Goal: Task Accomplishment & Management: Complete application form

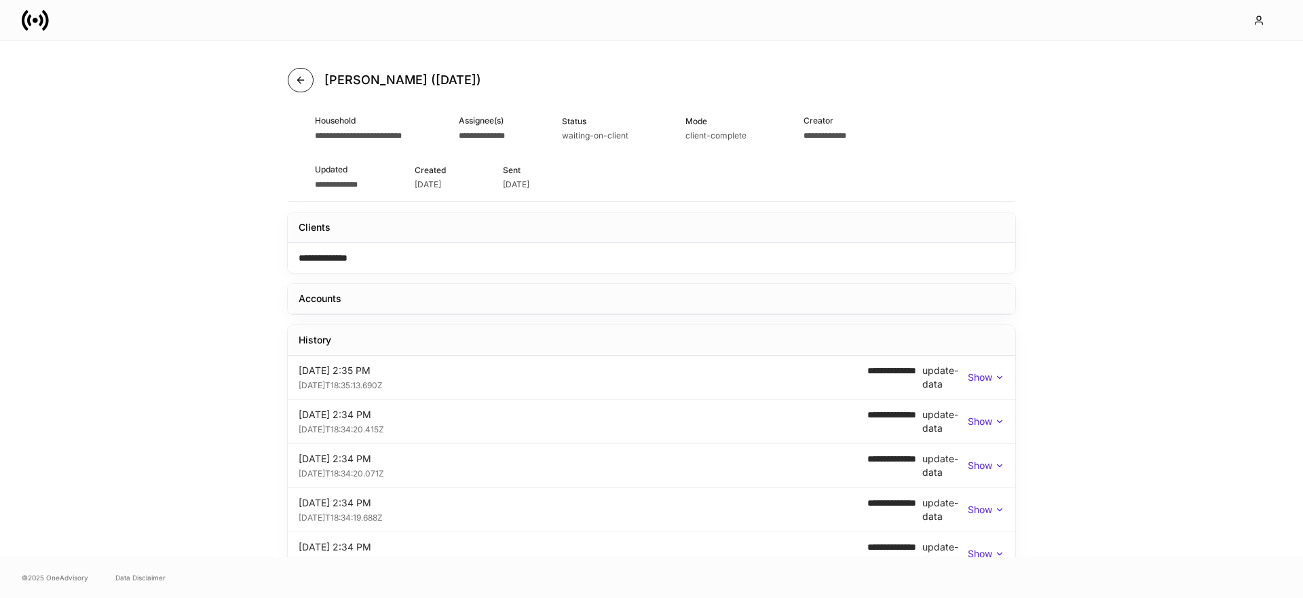
click at [307, 75] on button "button" at bounding box center [301, 80] width 26 height 24
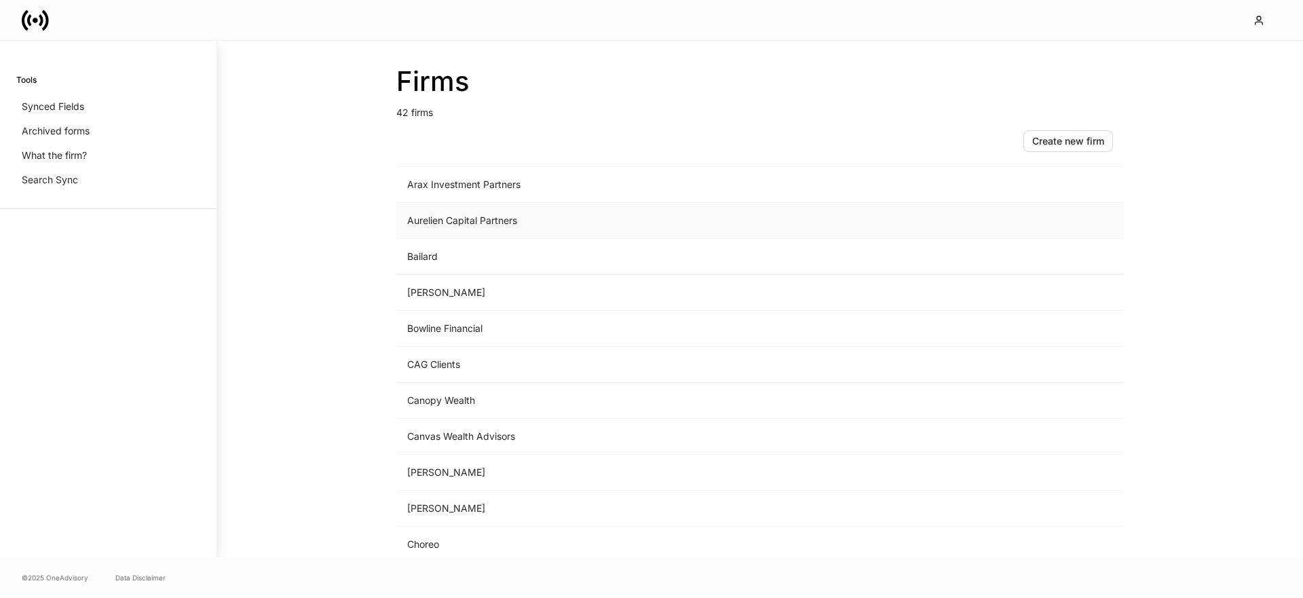
scroll to position [212, 0]
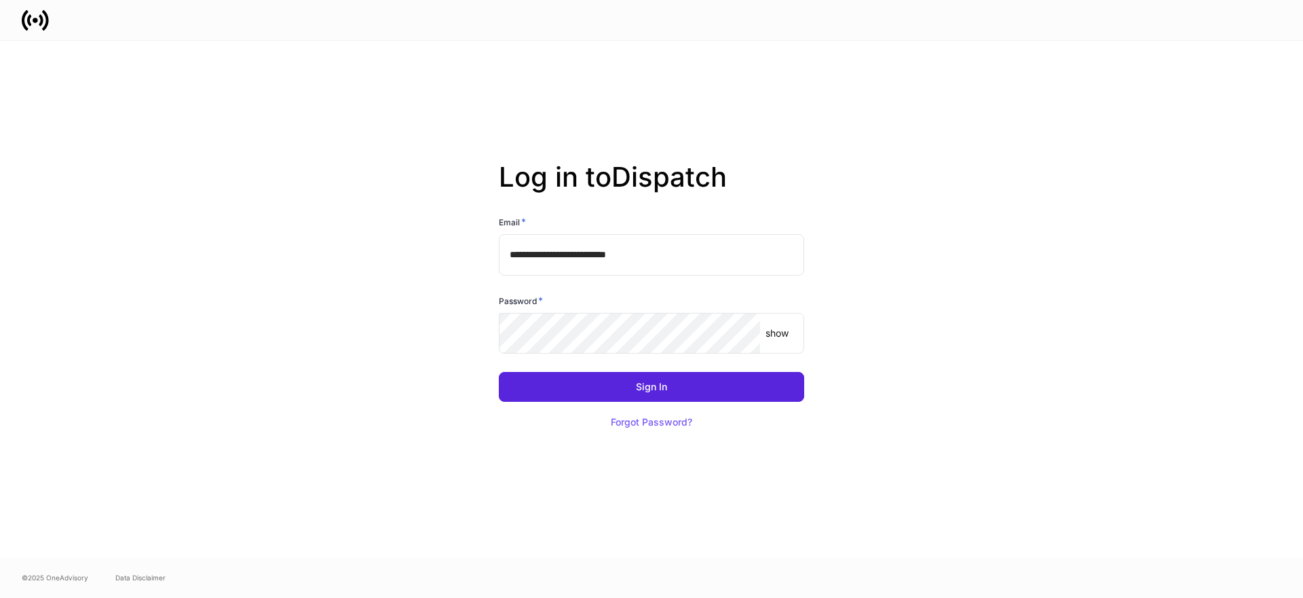
click at [711, 248] on input "**********" at bounding box center [651, 254] width 305 height 41
click at [790, 253] on input "**********" at bounding box center [651, 254] width 305 height 41
click at [0, 597] on com-1password-button at bounding box center [0, 598] width 0 height 0
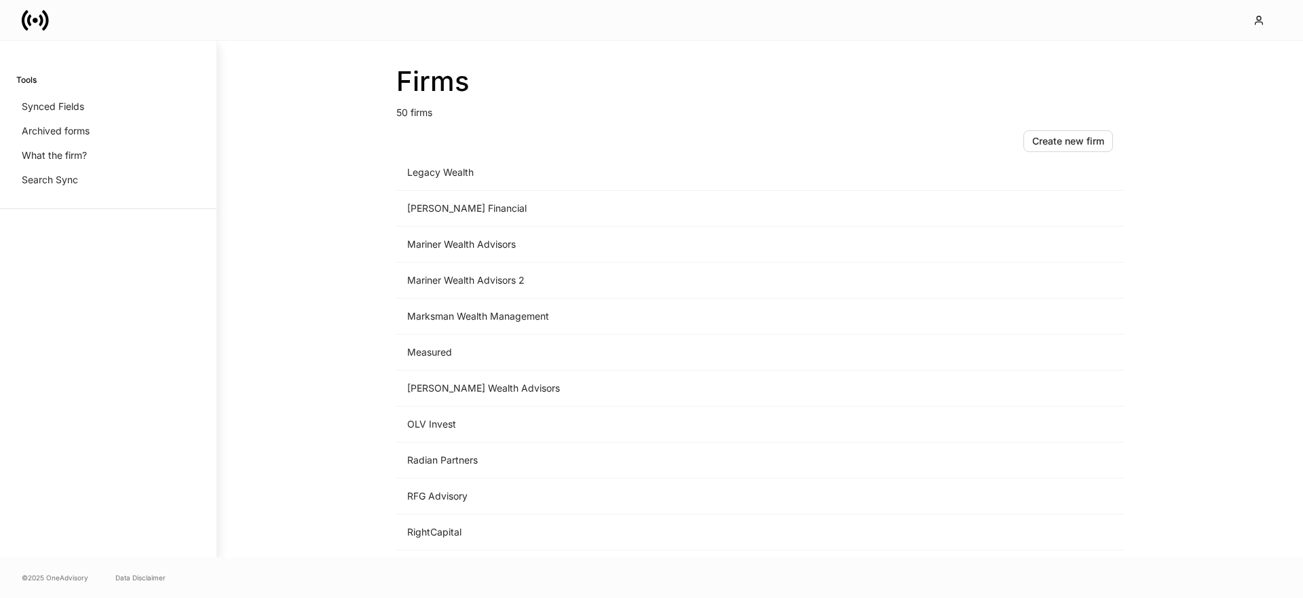
scroll to position [1012, 0]
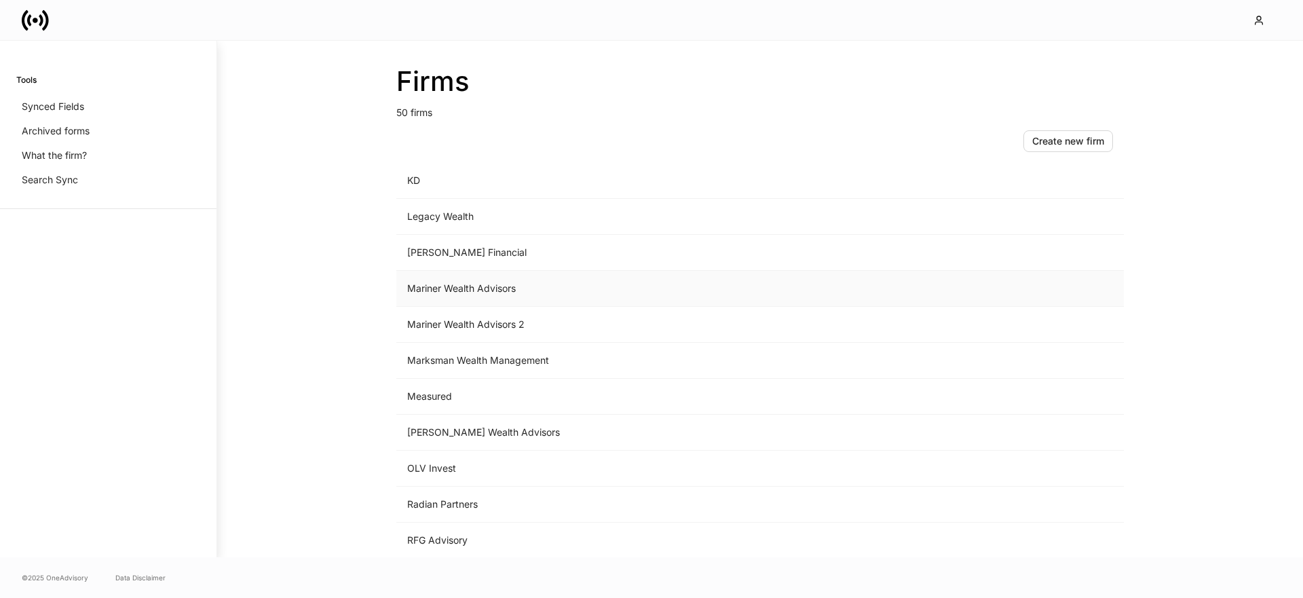
click at [482, 286] on td "Mariner Wealth Advisors" at bounding box center [647, 289] width 502 height 36
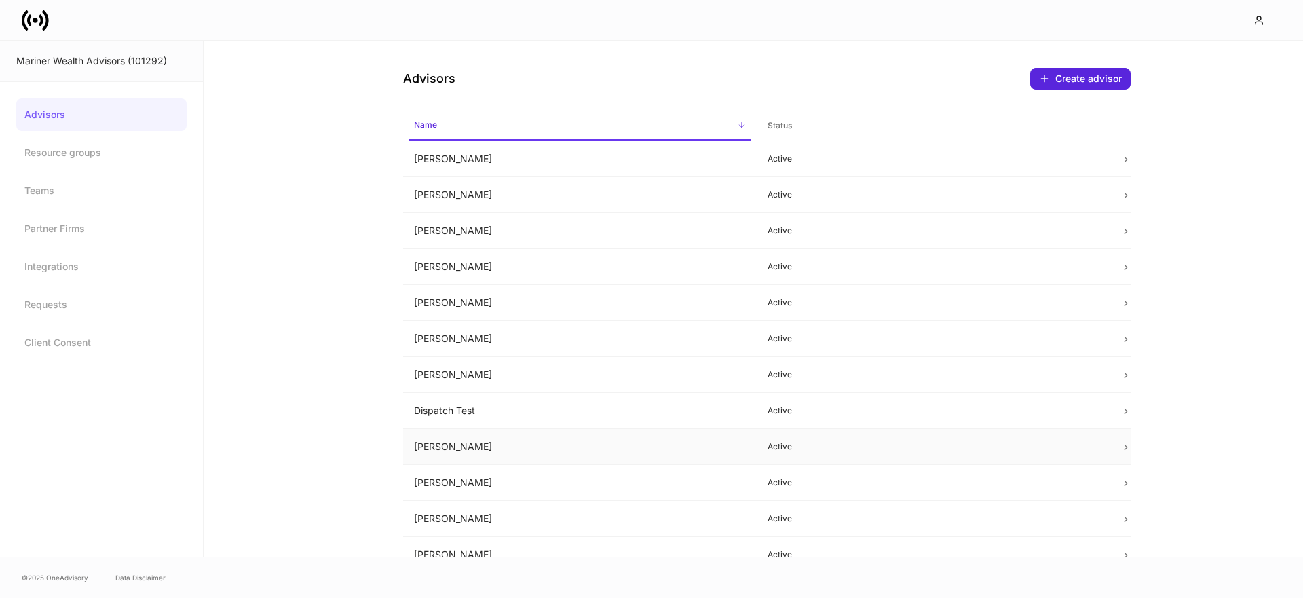
click at [498, 442] on td "Erika Leon" at bounding box center [580, 447] width 354 height 36
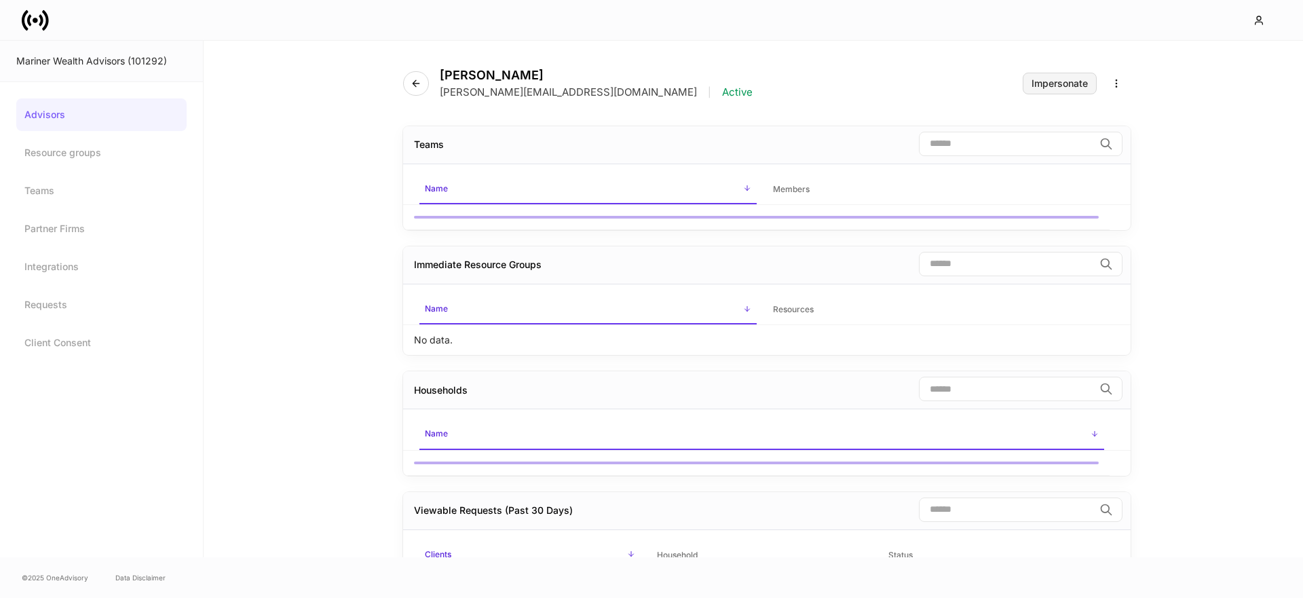
click at [1071, 75] on button "Impersonate" at bounding box center [1060, 84] width 74 height 22
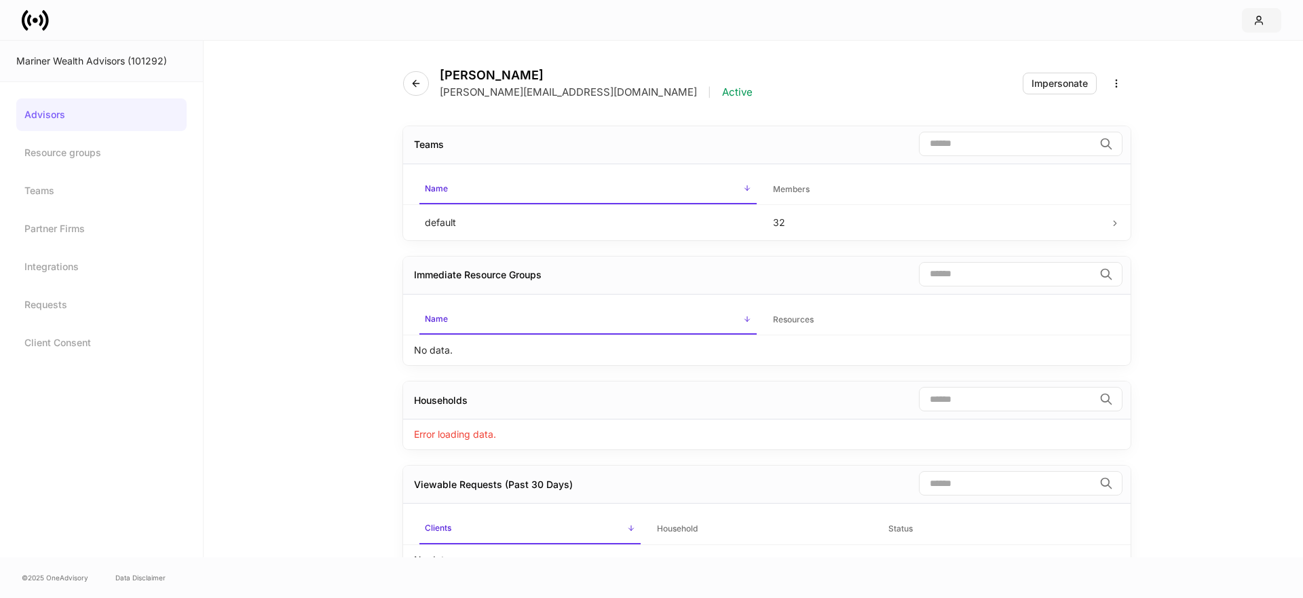
click at [1253, 23] on icon "button" at bounding box center [1258, 20] width 11 height 11
click at [1253, 597] on div at bounding box center [651, 598] width 1303 height 0
click at [35, 21] on icon at bounding box center [35, 20] width 5 height 5
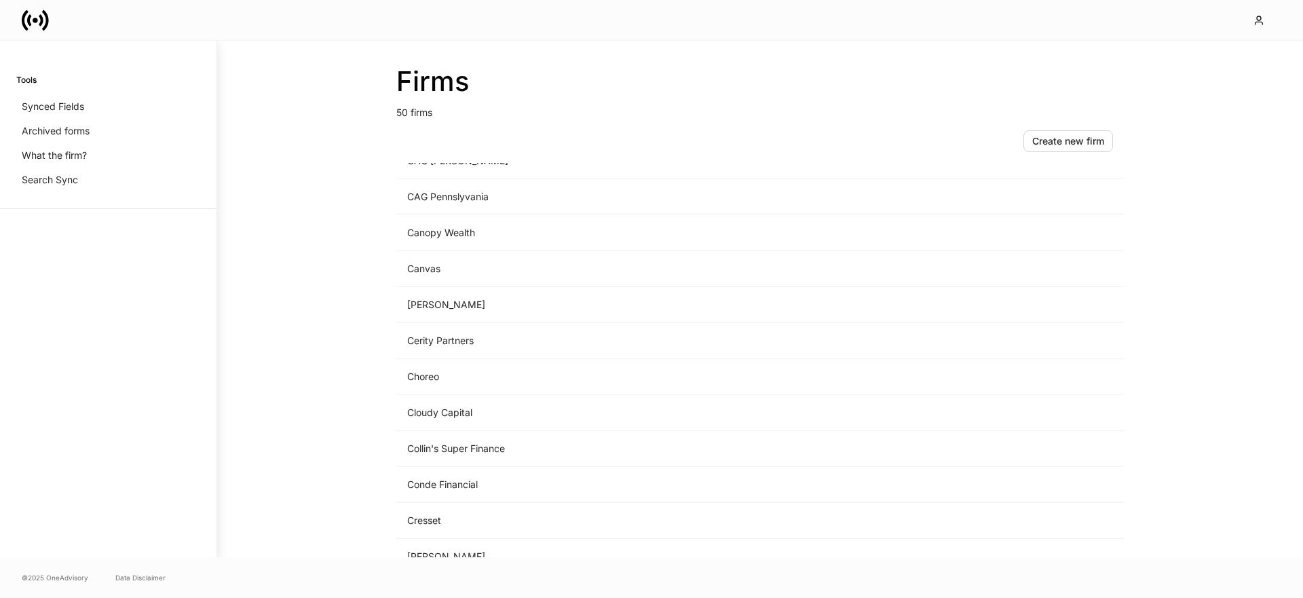
scroll to position [630, 0]
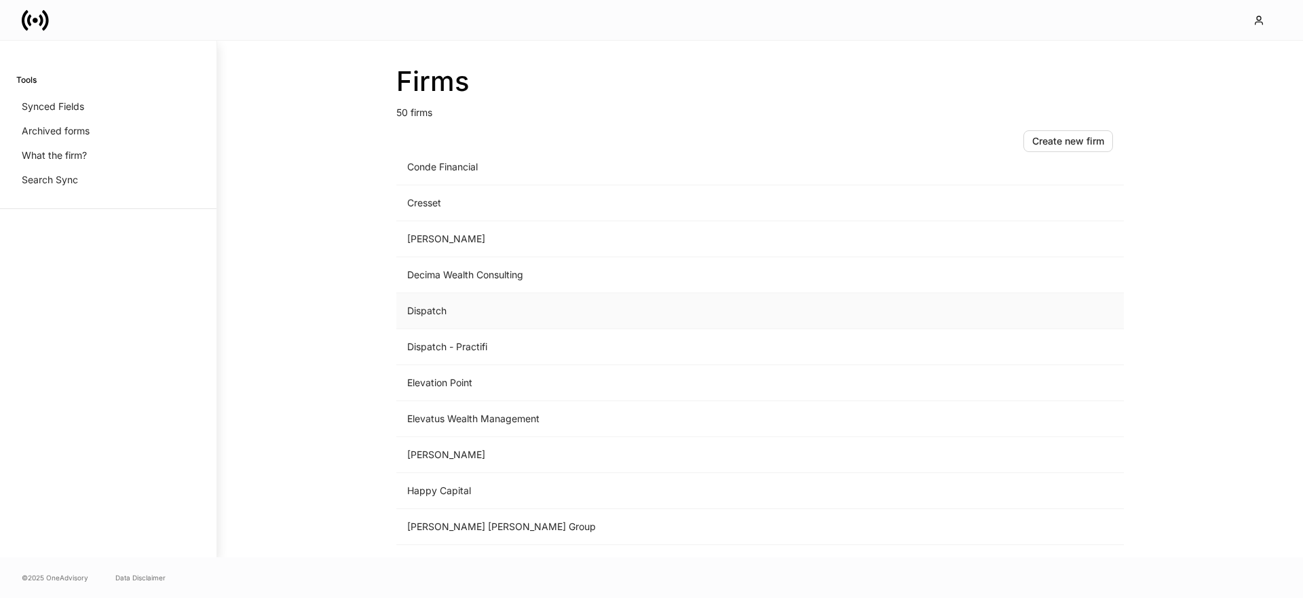
click at [520, 309] on td "Dispatch" at bounding box center [647, 311] width 502 height 36
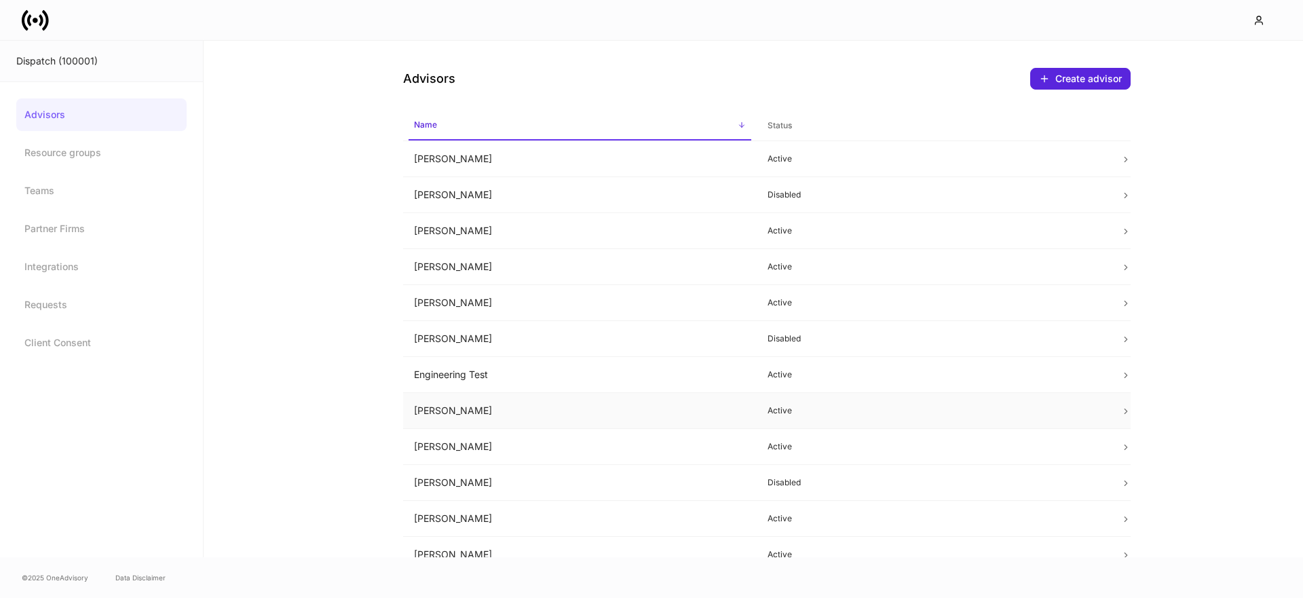
click at [491, 401] on td "Erika Leon" at bounding box center [580, 411] width 354 height 36
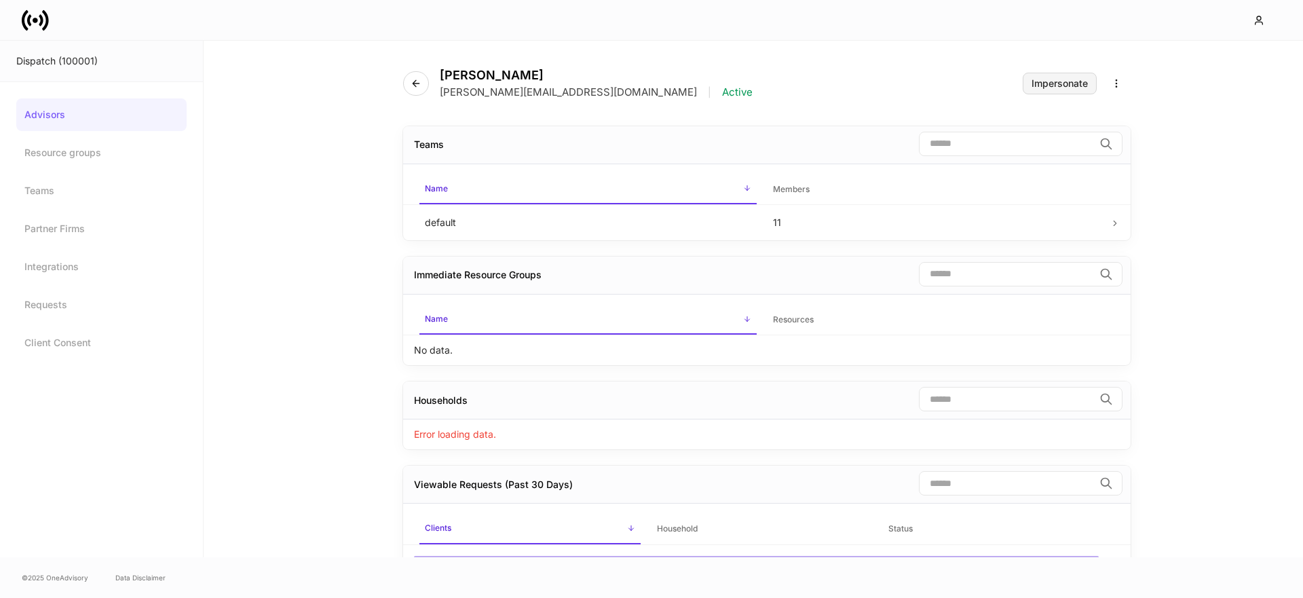
click at [1045, 90] on button "Impersonate" at bounding box center [1060, 84] width 74 height 22
click at [1056, 86] on div "Impersonate" at bounding box center [1059, 83] width 56 height 9
click at [37, 26] on icon at bounding box center [35, 20] width 27 height 27
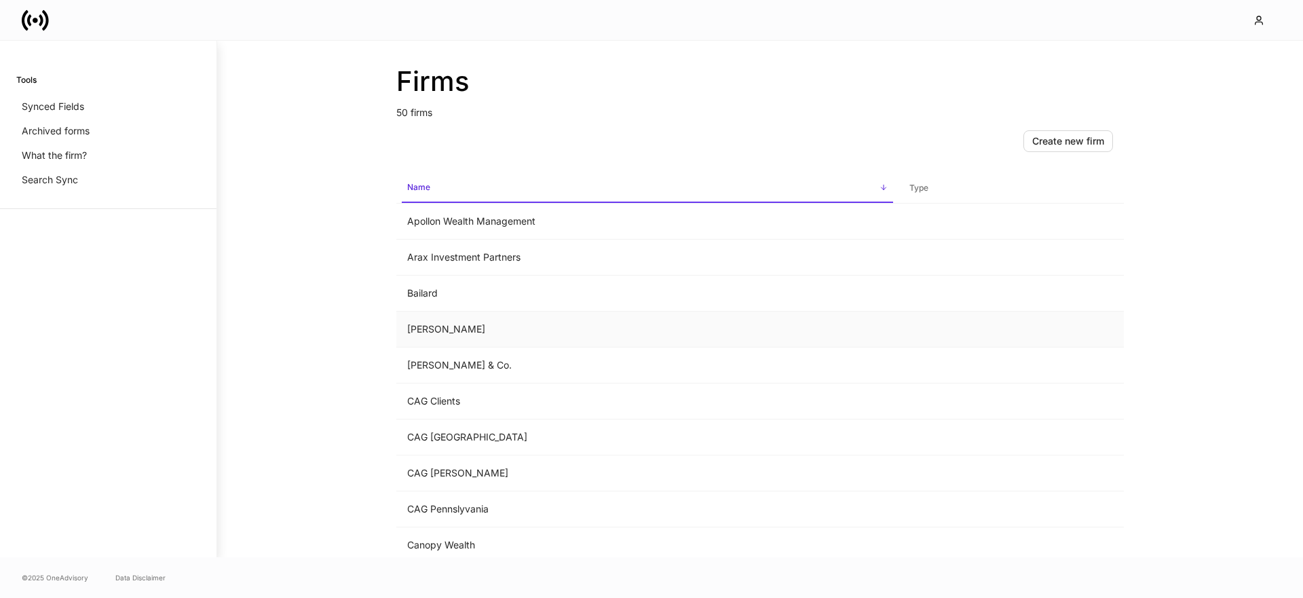
click at [440, 328] on td "Balentine" at bounding box center [647, 329] width 502 height 36
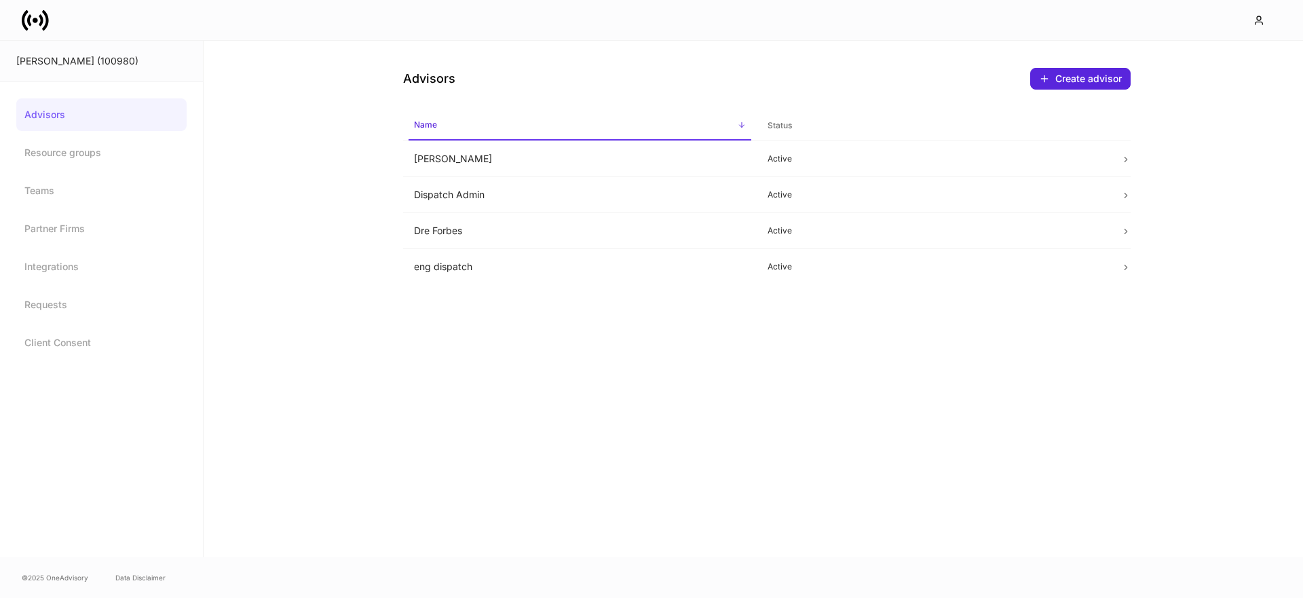
click at [31, 16] on icon at bounding box center [35, 20] width 27 height 27
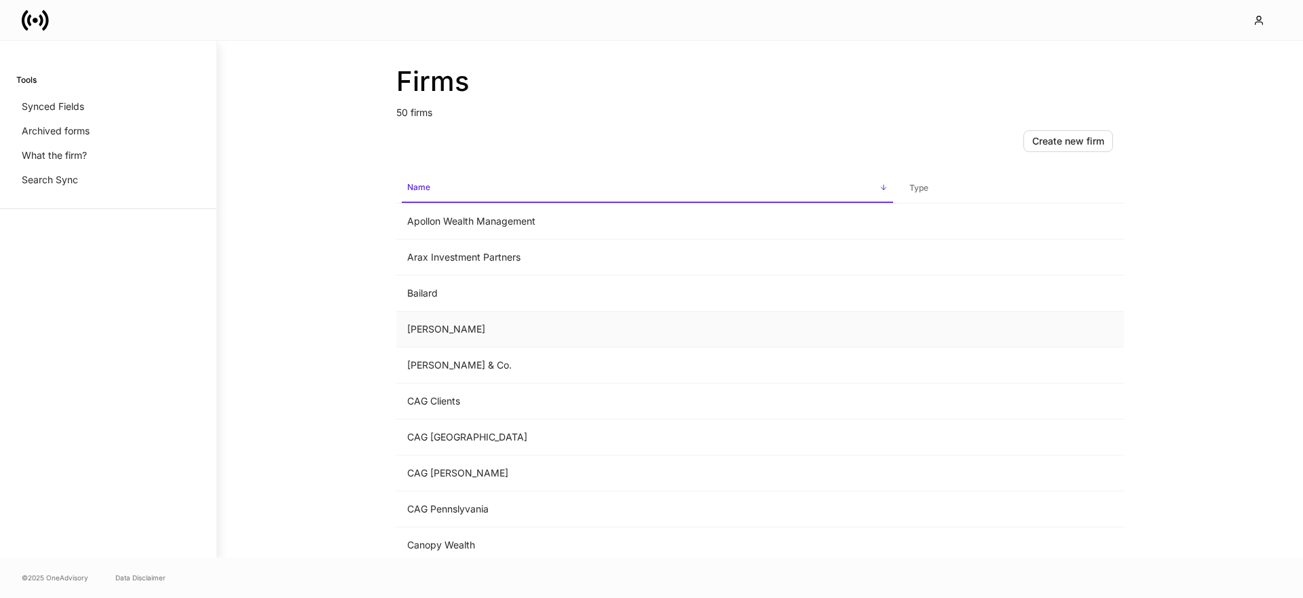
click at [437, 335] on td "Balentine" at bounding box center [647, 329] width 502 height 36
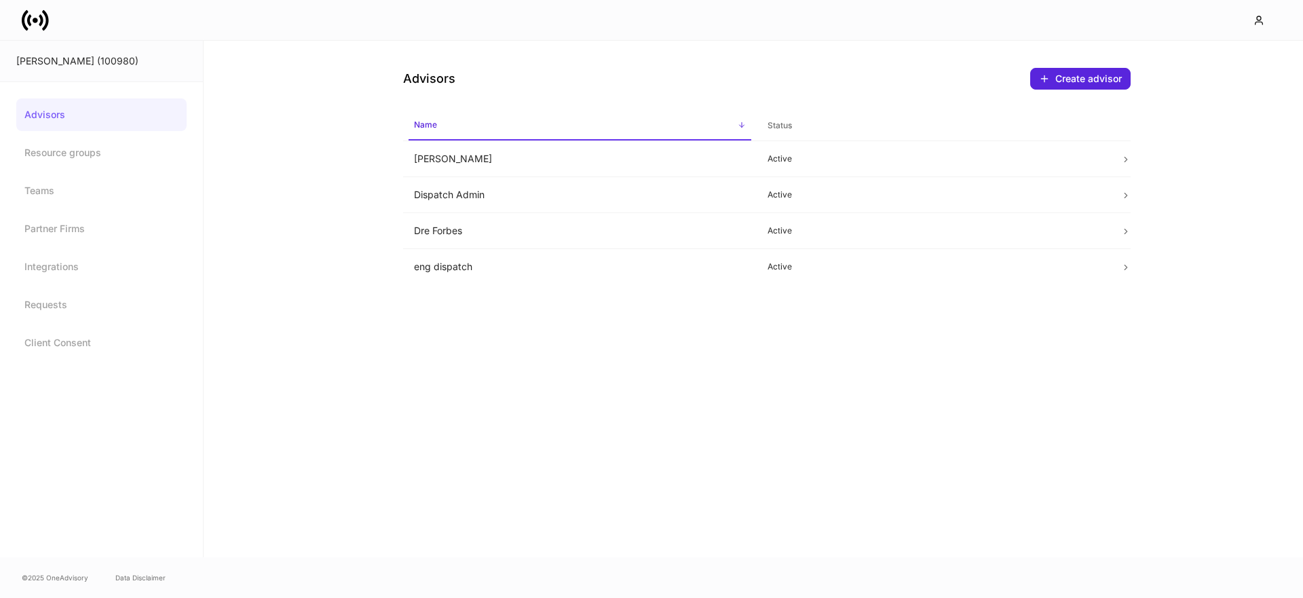
click at [83, 60] on div "Balentine (100980)" at bounding box center [101, 61] width 170 height 14
click at [83, 61] on div "Balentine (100980)" at bounding box center [101, 61] width 170 height 14
drag, startPoint x: 65, startPoint y: 58, endPoint x: 98, endPoint y: 60, distance: 33.3
click at [98, 60] on div "Balentine (100980)" at bounding box center [101, 61] width 170 height 14
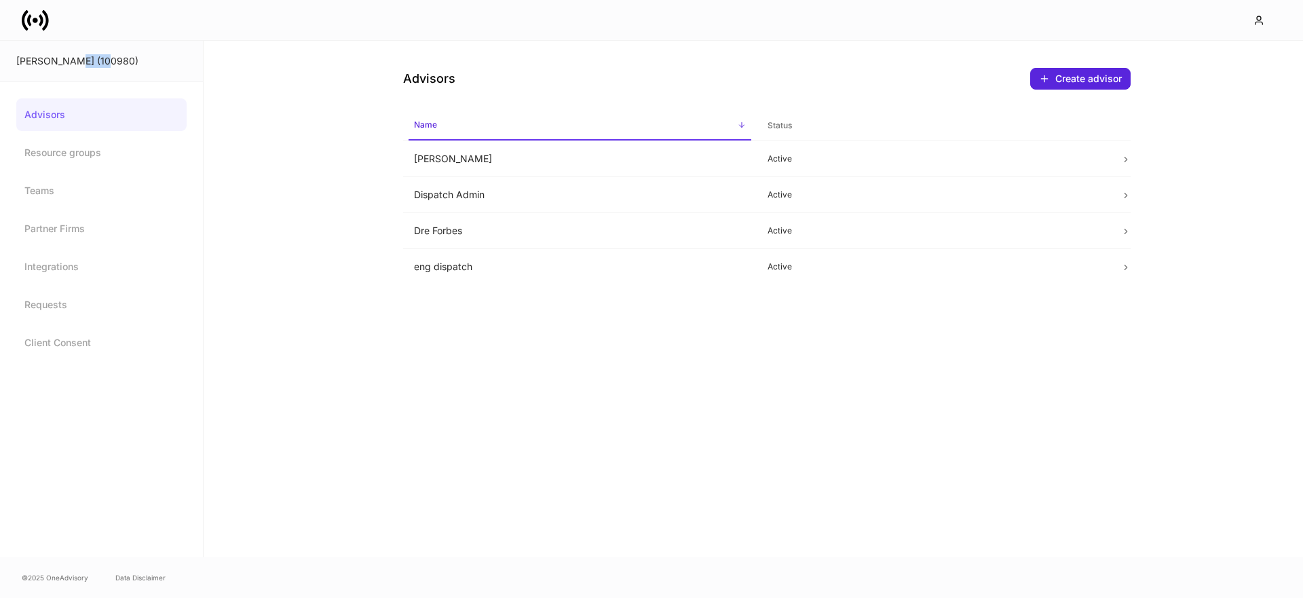
click at [28, 14] on icon at bounding box center [35, 20] width 27 height 27
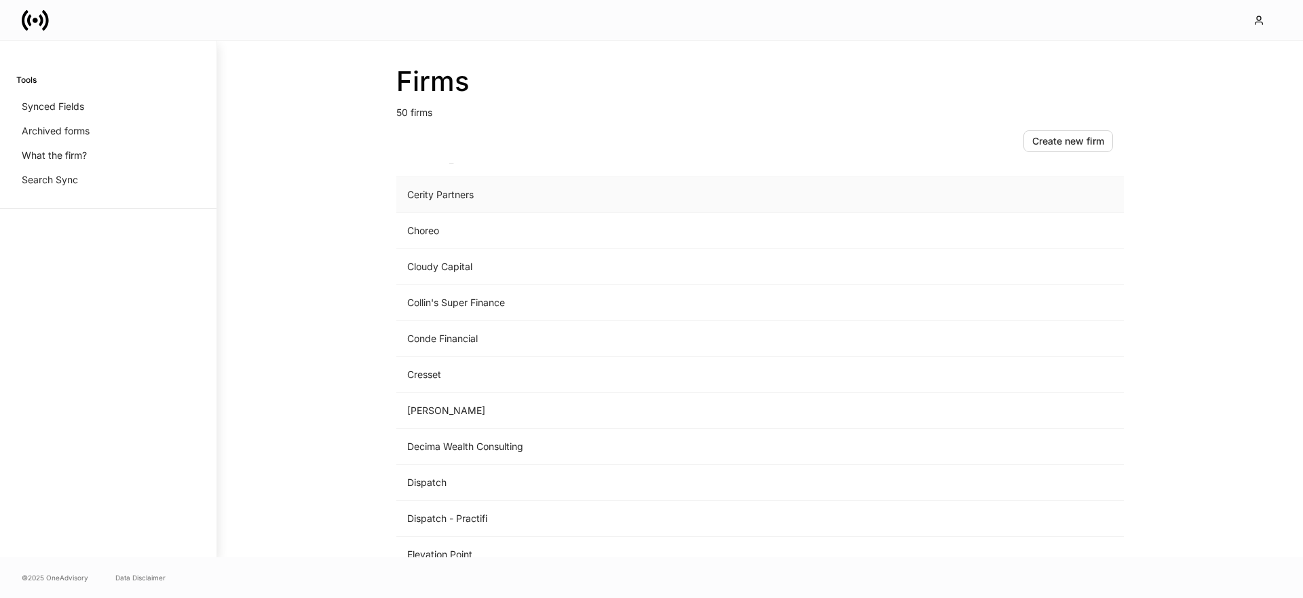
scroll to position [543, 0]
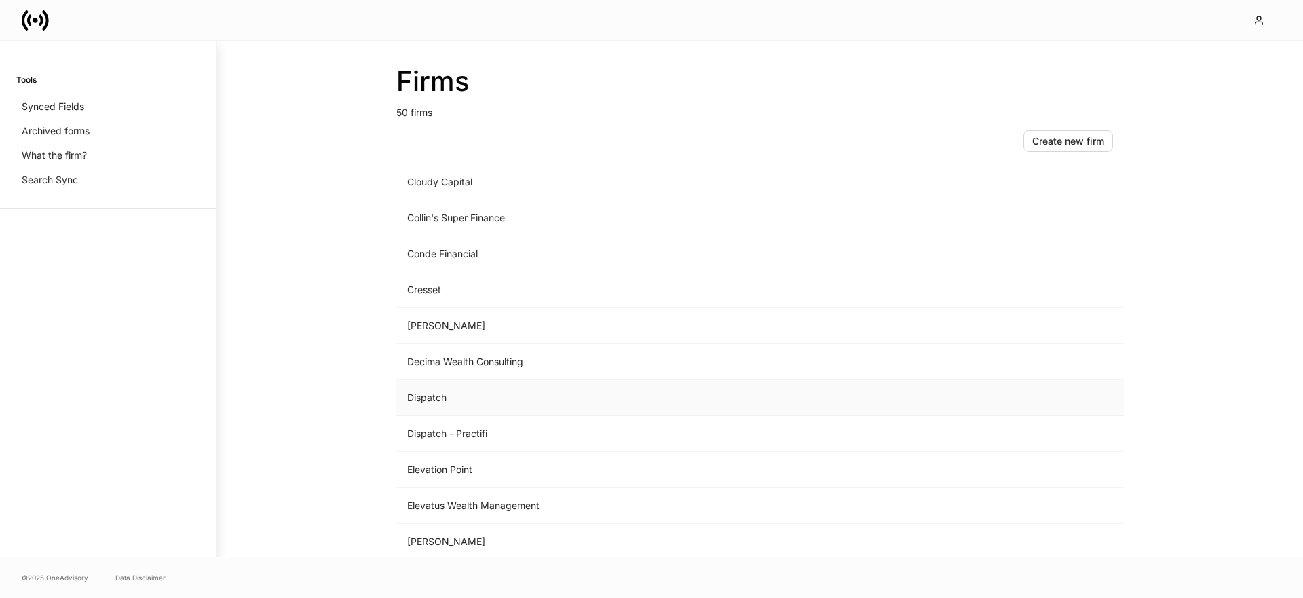
click at [425, 400] on td "Dispatch" at bounding box center [647, 398] width 502 height 36
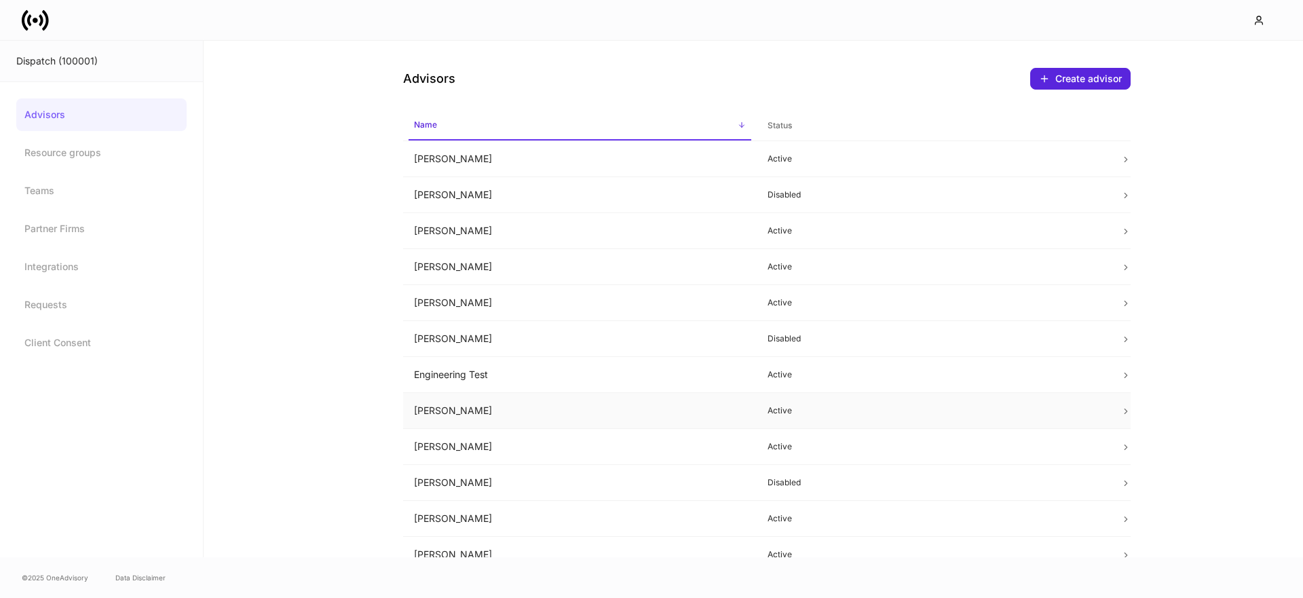
click at [464, 423] on td "Erika Leon" at bounding box center [580, 411] width 354 height 36
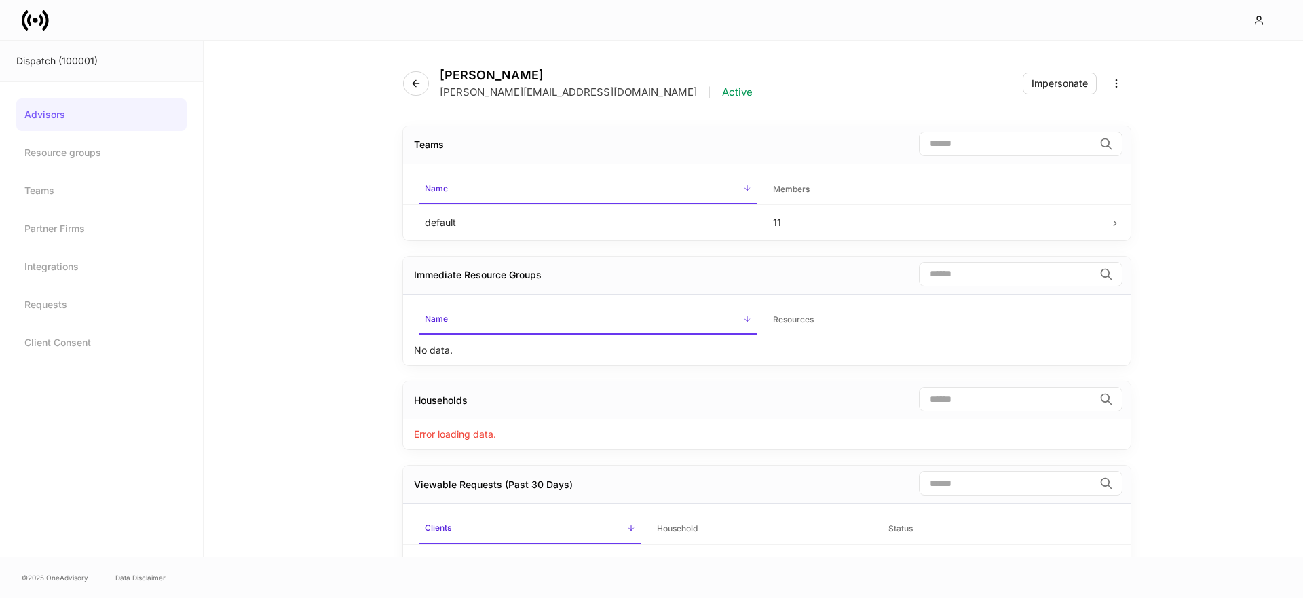
click at [43, 18] on icon at bounding box center [35, 20] width 27 height 27
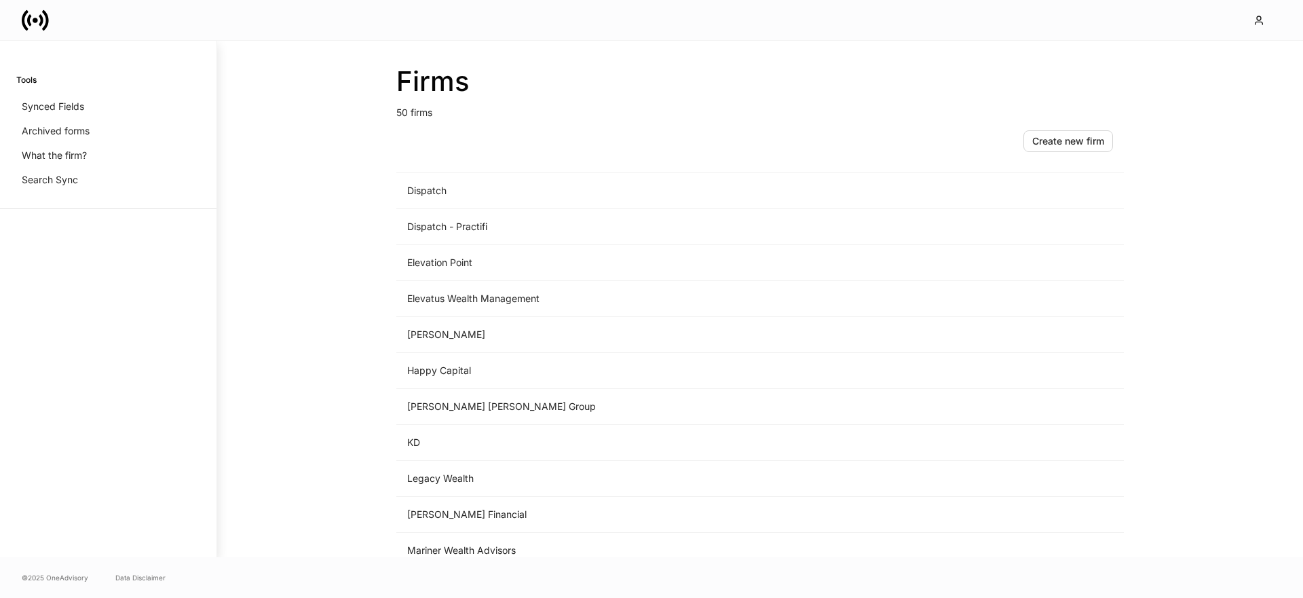
scroll to position [743, 0]
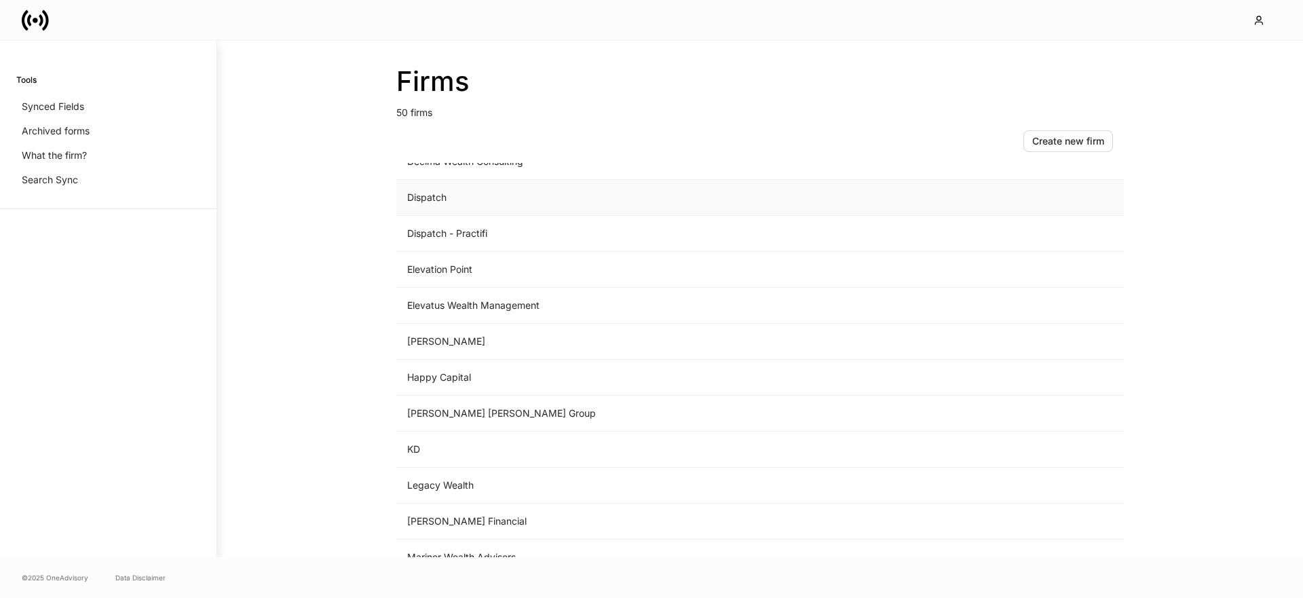
click at [433, 197] on td "Dispatch" at bounding box center [647, 198] width 502 height 36
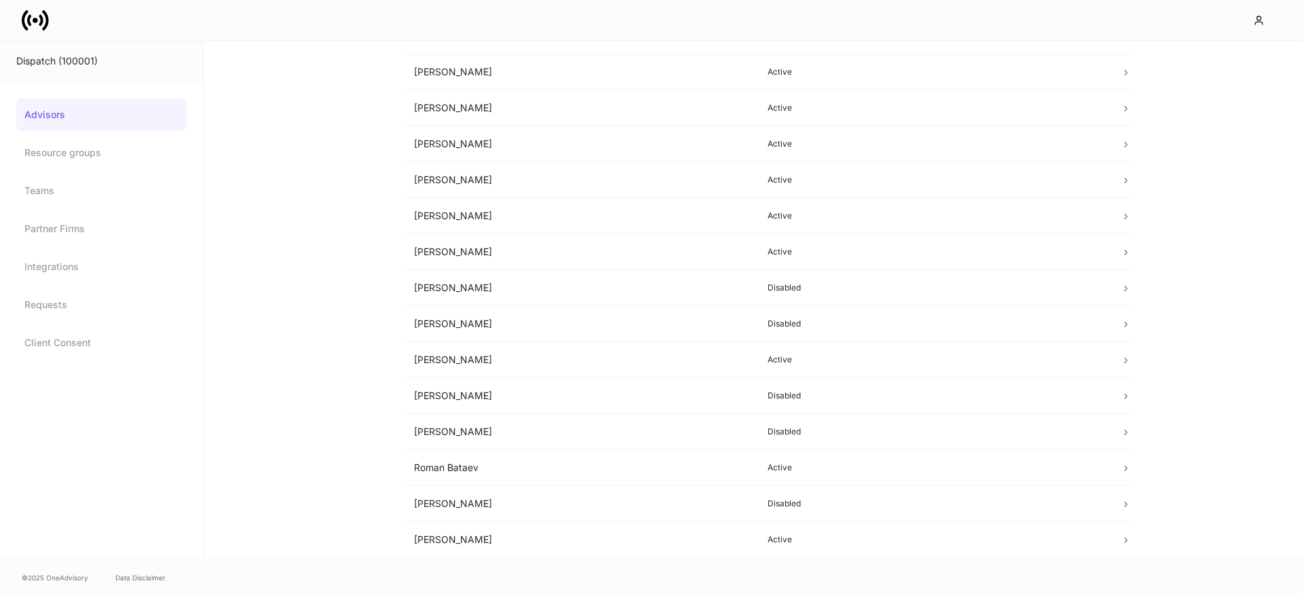
scroll to position [112, 0]
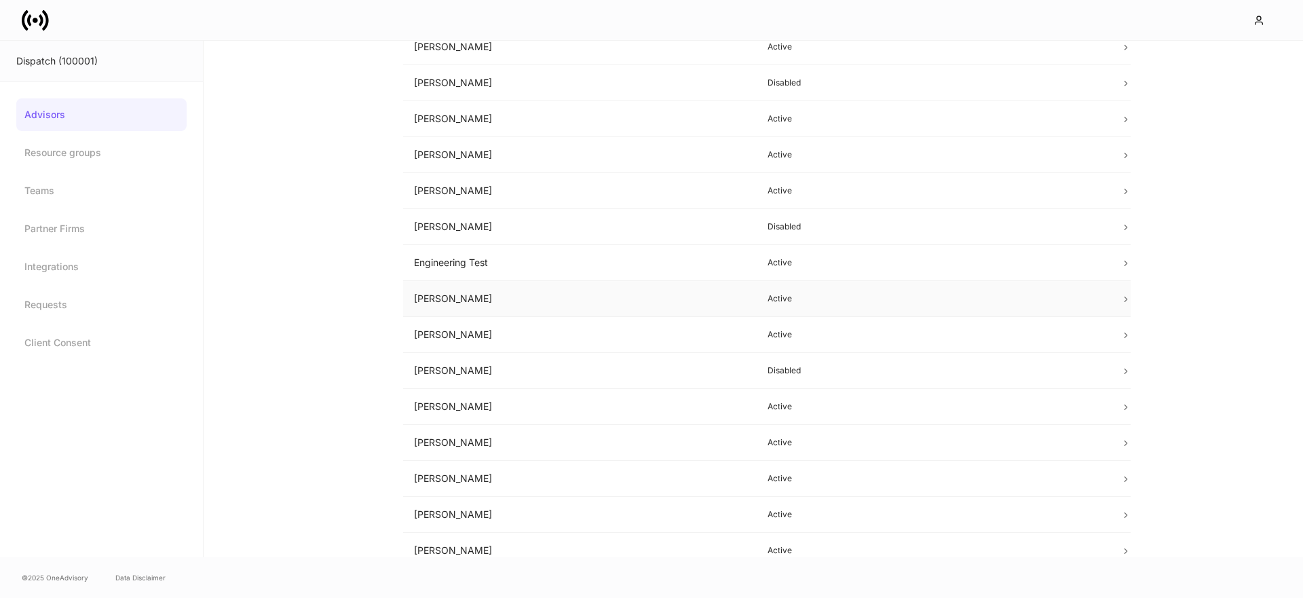
click at [461, 308] on td "Erika Leon" at bounding box center [580, 299] width 354 height 36
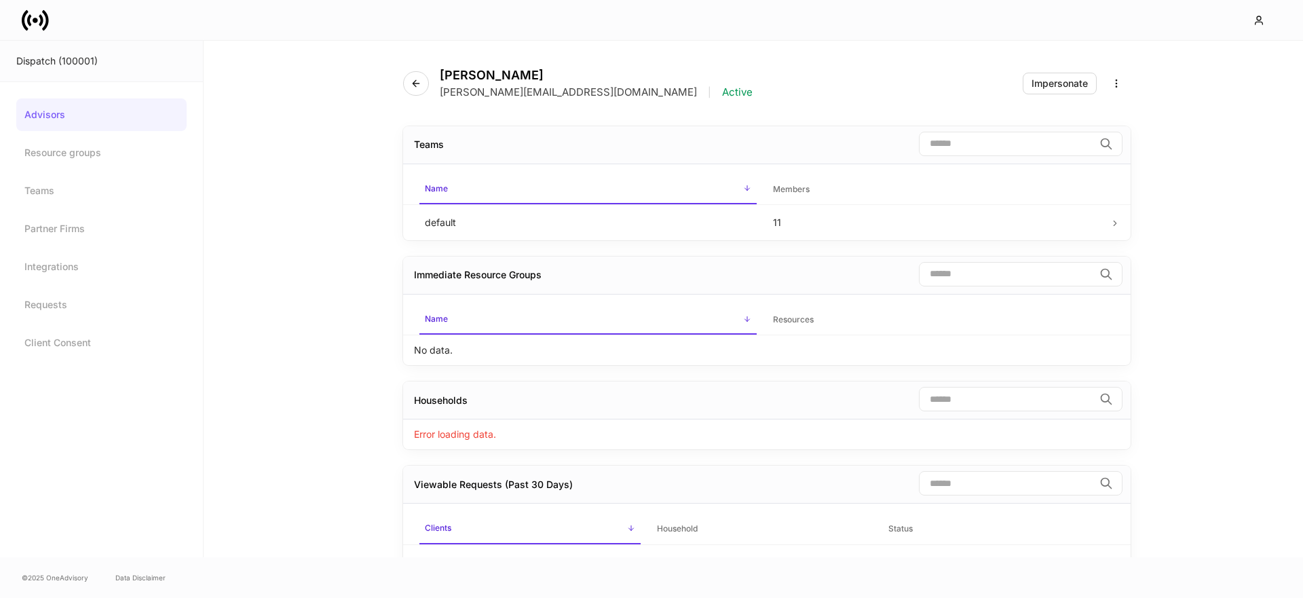
click at [35, 23] on icon at bounding box center [35, 20] width 27 height 27
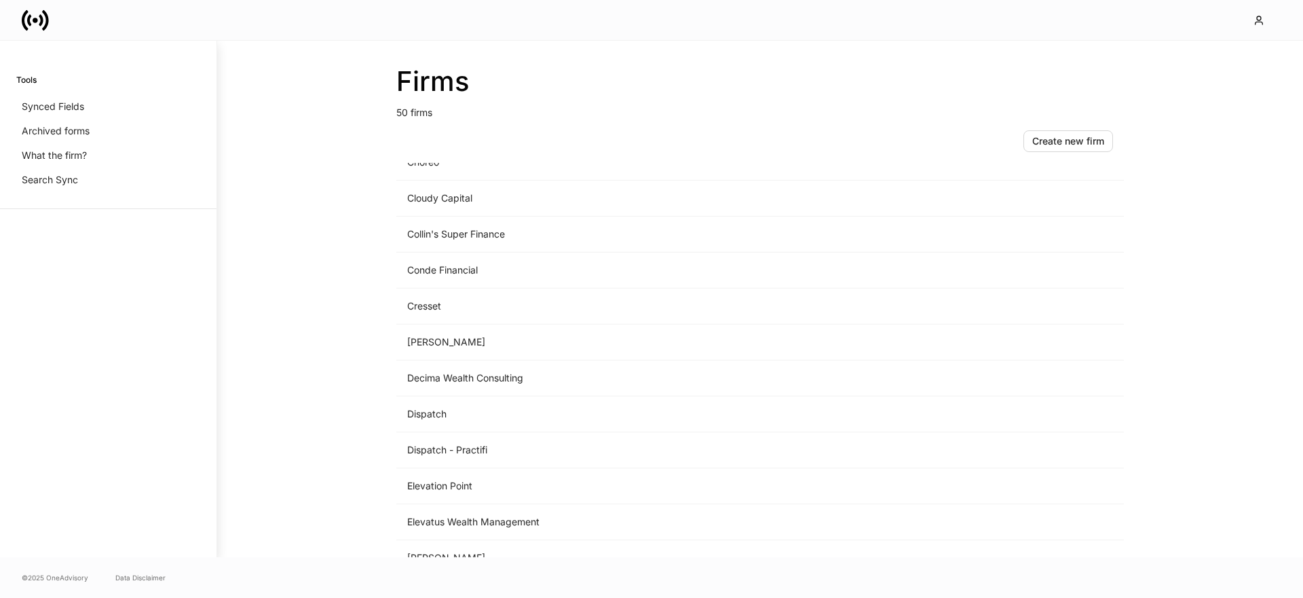
scroll to position [552, 0]
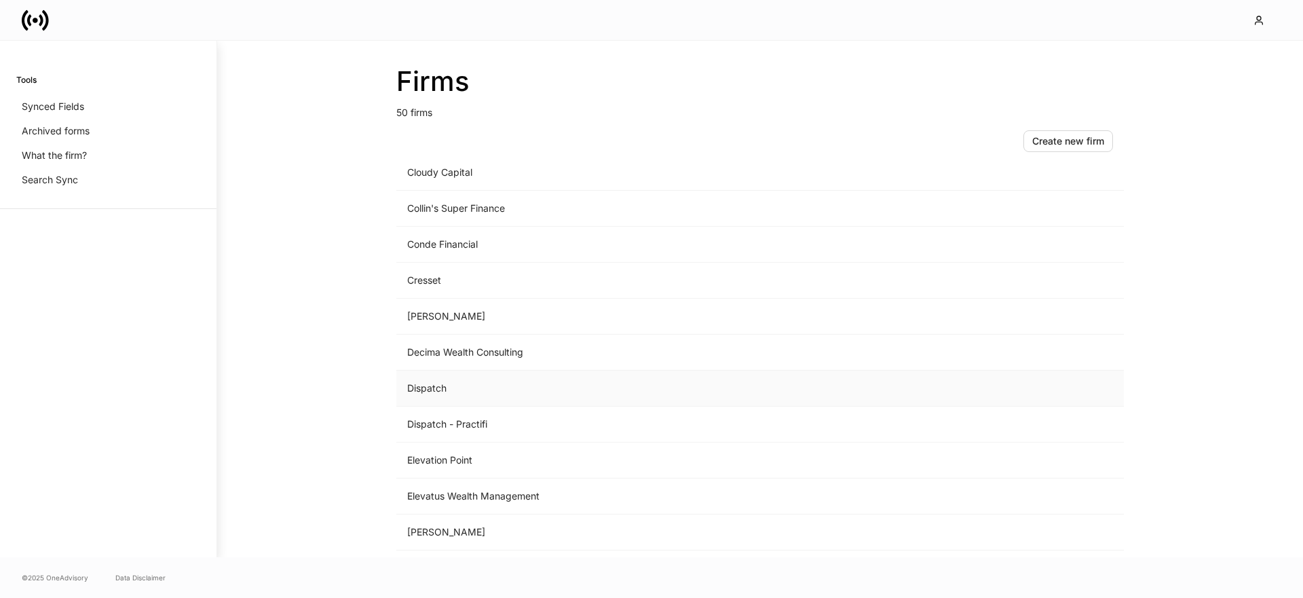
click at [420, 381] on td "Dispatch" at bounding box center [647, 388] width 502 height 36
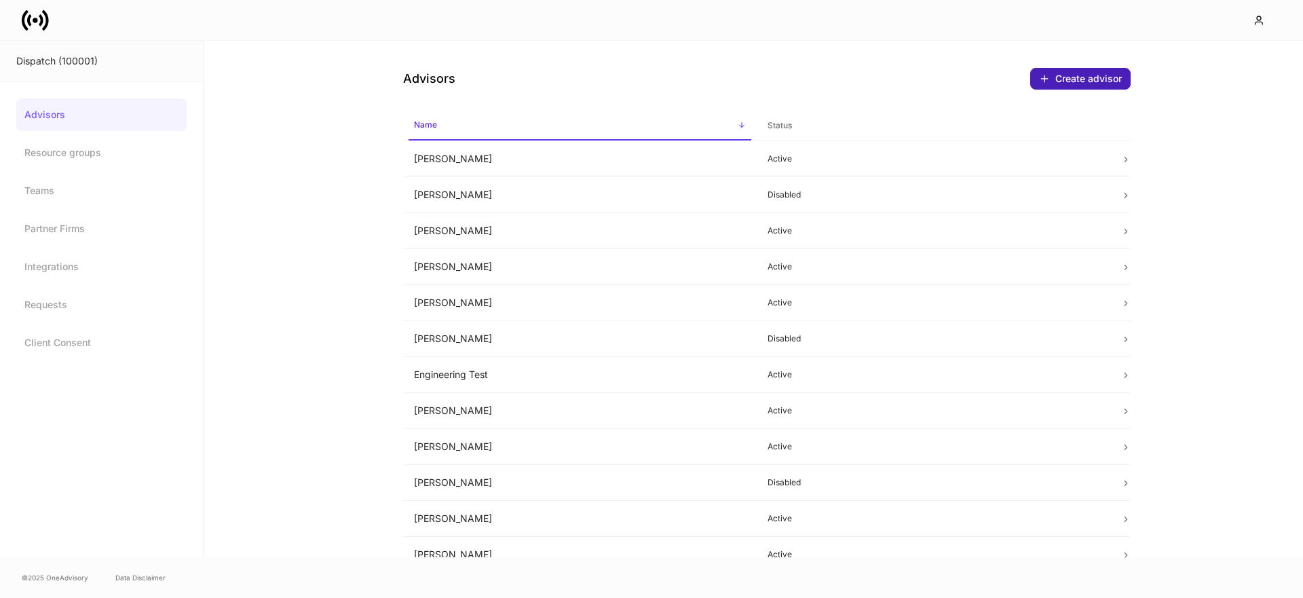
click at [1067, 77] on div "Create advisor" at bounding box center [1080, 78] width 83 height 11
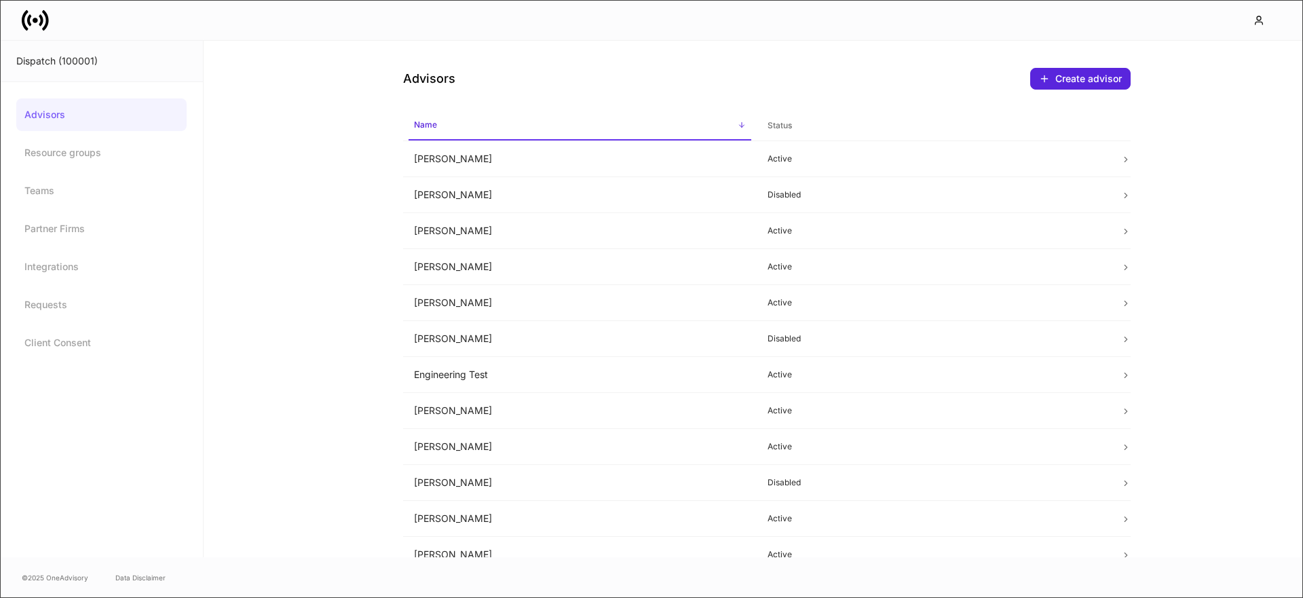
type input "********"
type input "****"
drag, startPoint x: 683, startPoint y: 230, endPoint x: 664, endPoint y: 231, distance: 19.0
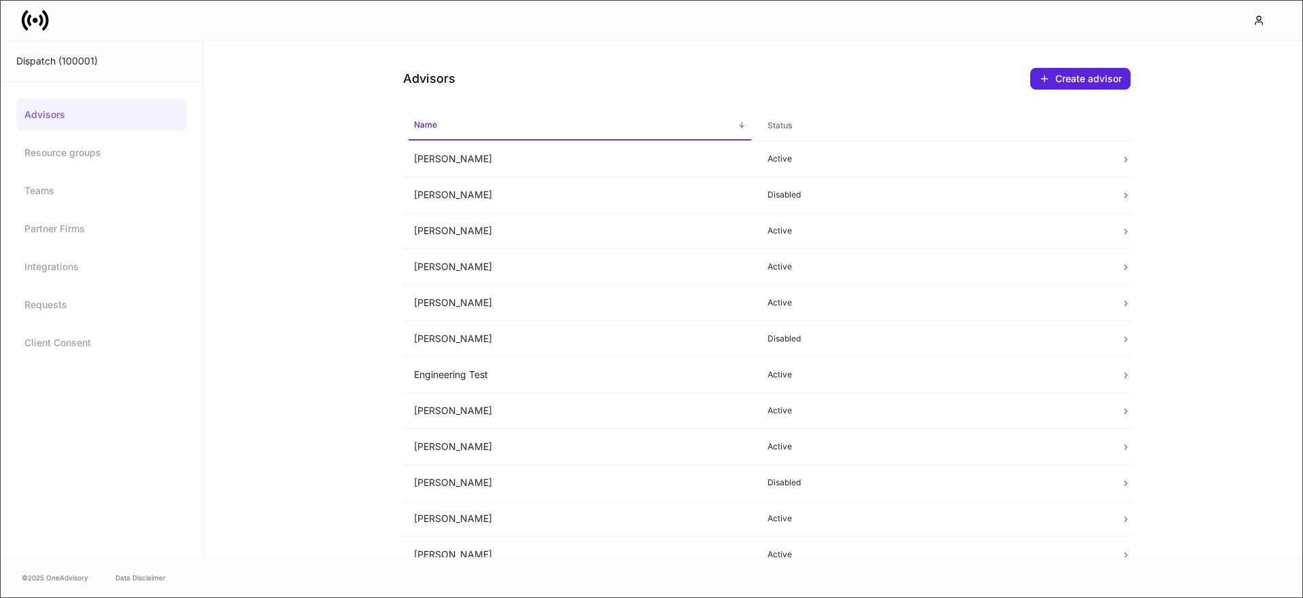
drag, startPoint x: 501, startPoint y: 366, endPoint x: 370, endPoint y: 364, distance: 131.0
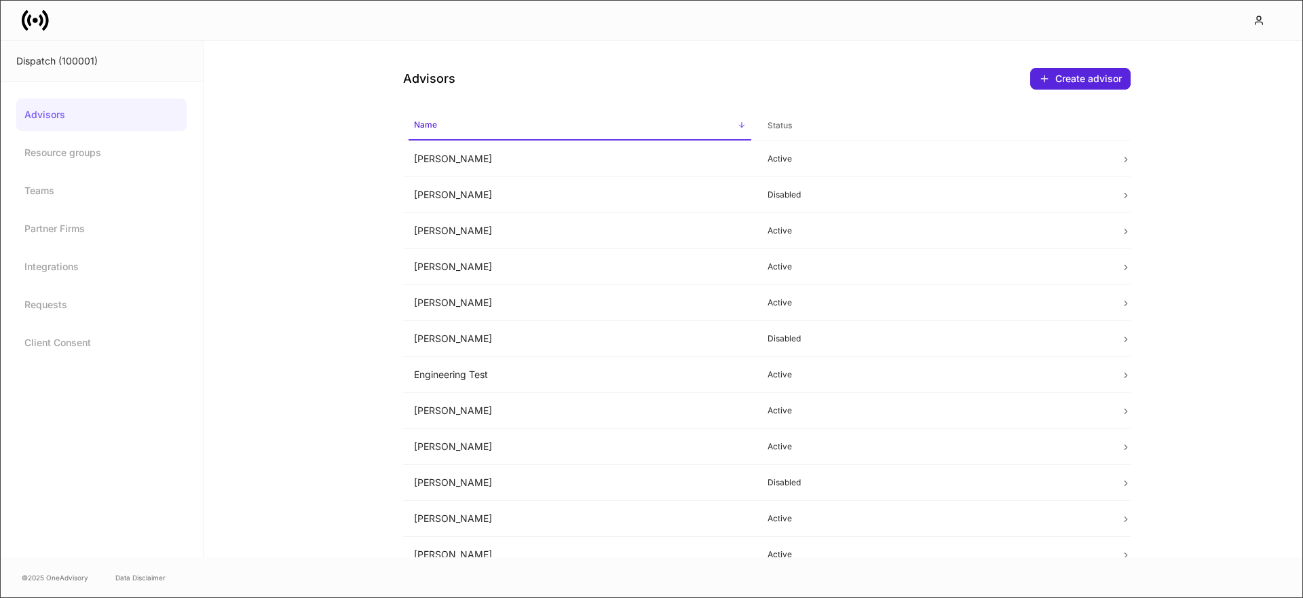
type input "**********"
